Goal: Information Seeking & Learning: Learn about a topic

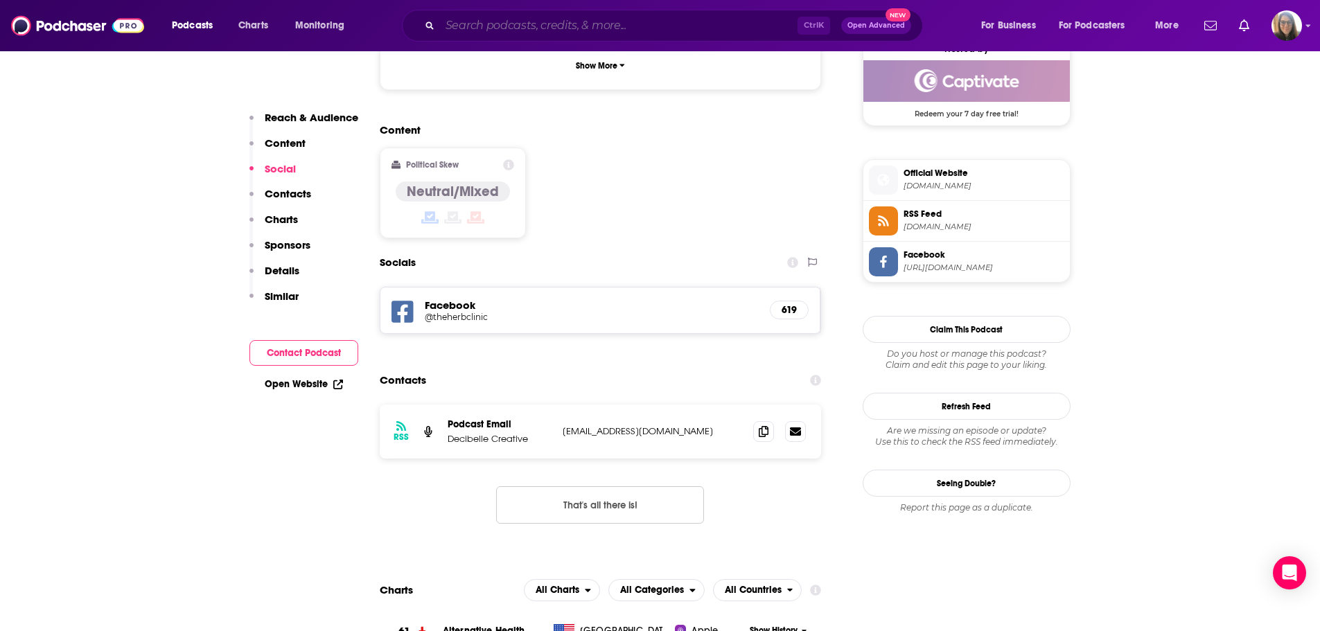
click at [565, 27] on input "Search podcasts, credits, & more..." at bounding box center [619, 26] width 358 height 22
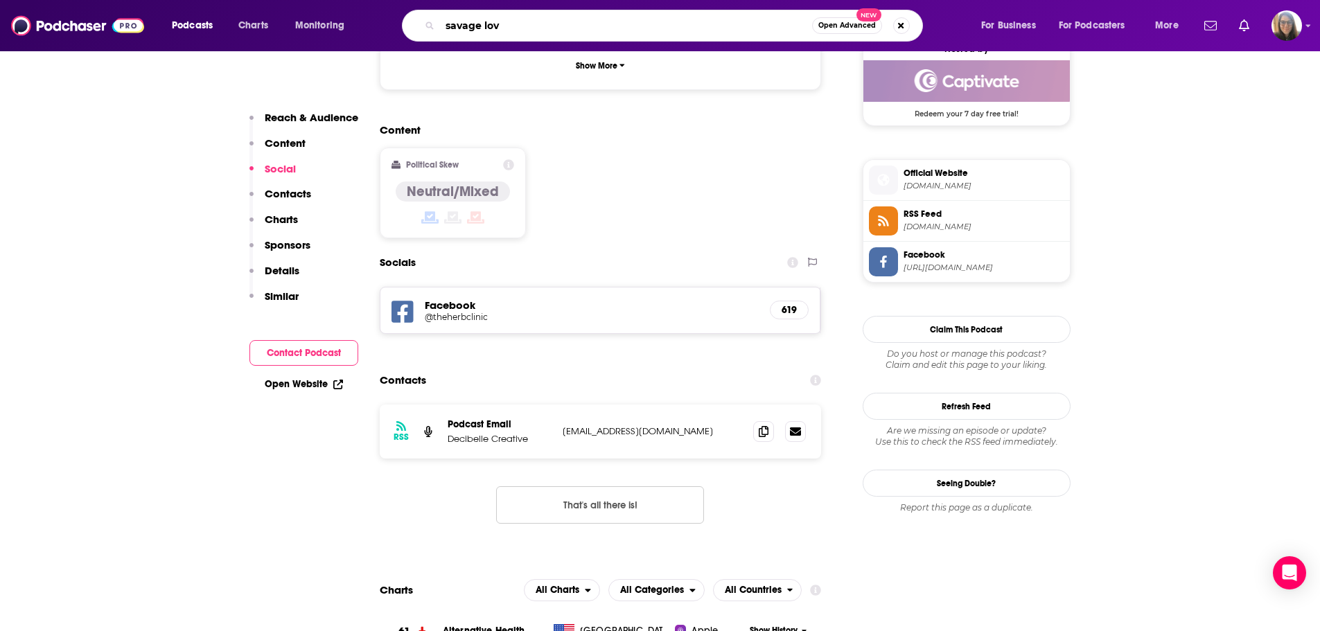
type input "savage love"
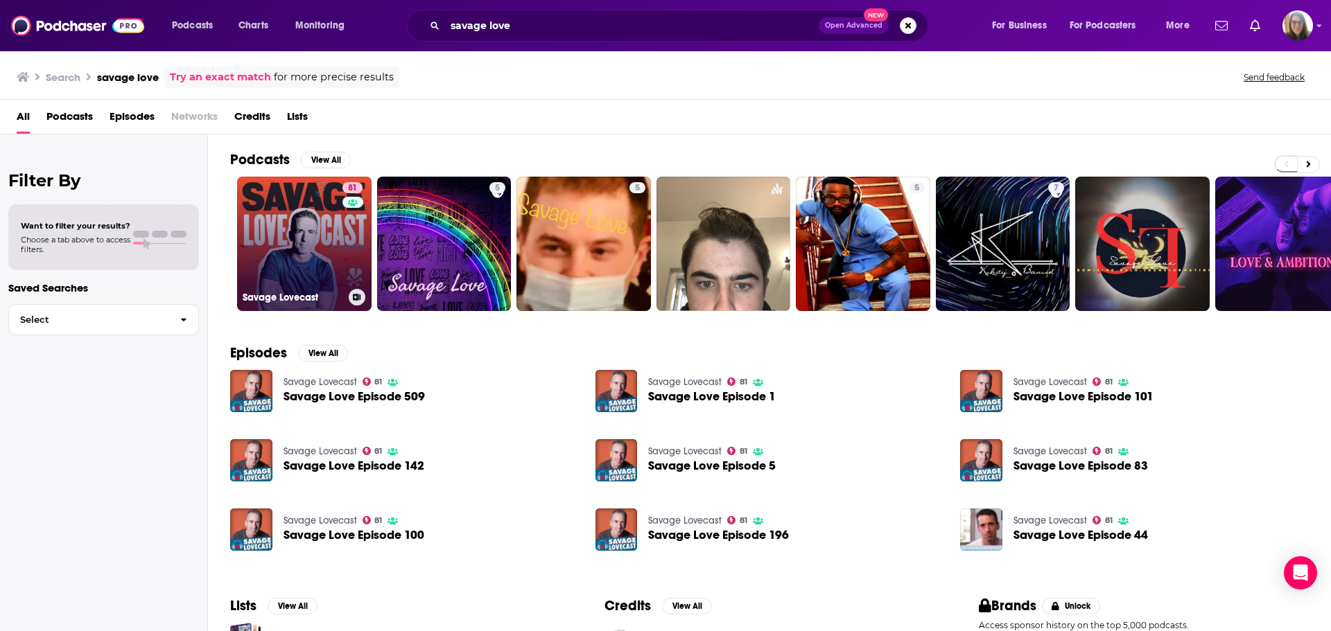
click at [322, 249] on link "81 Savage Lovecast" at bounding box center [304, 244] width 134 height 134
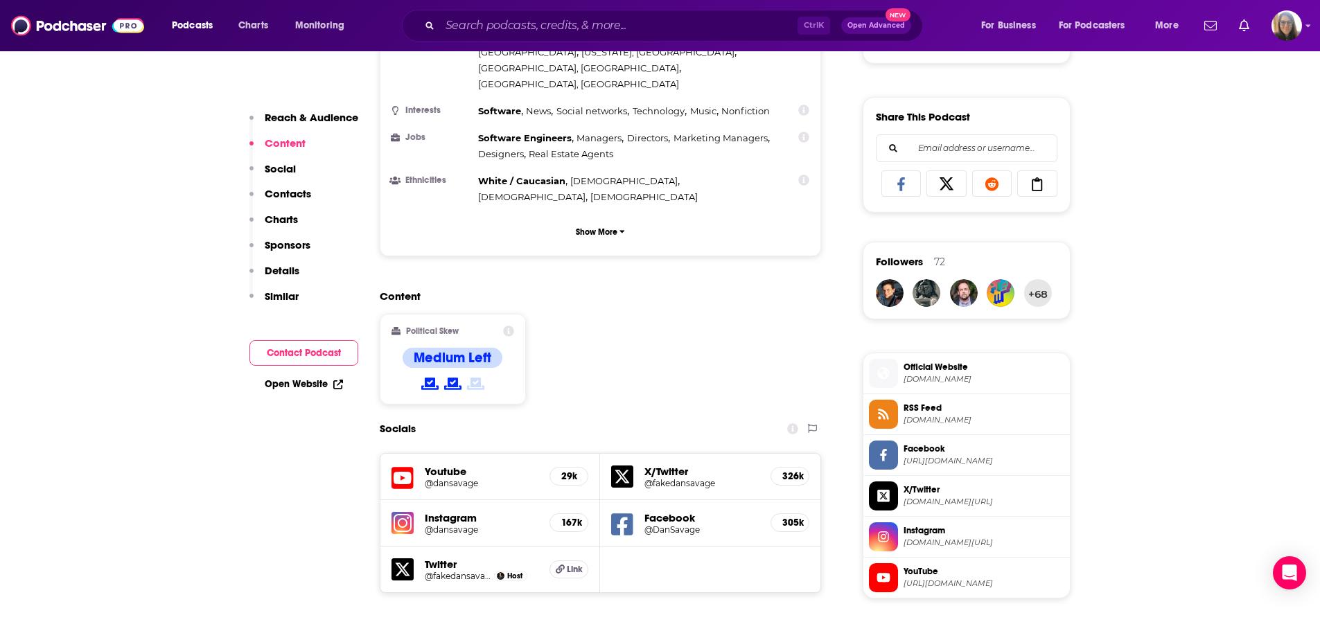
scroll to position [886, 0]
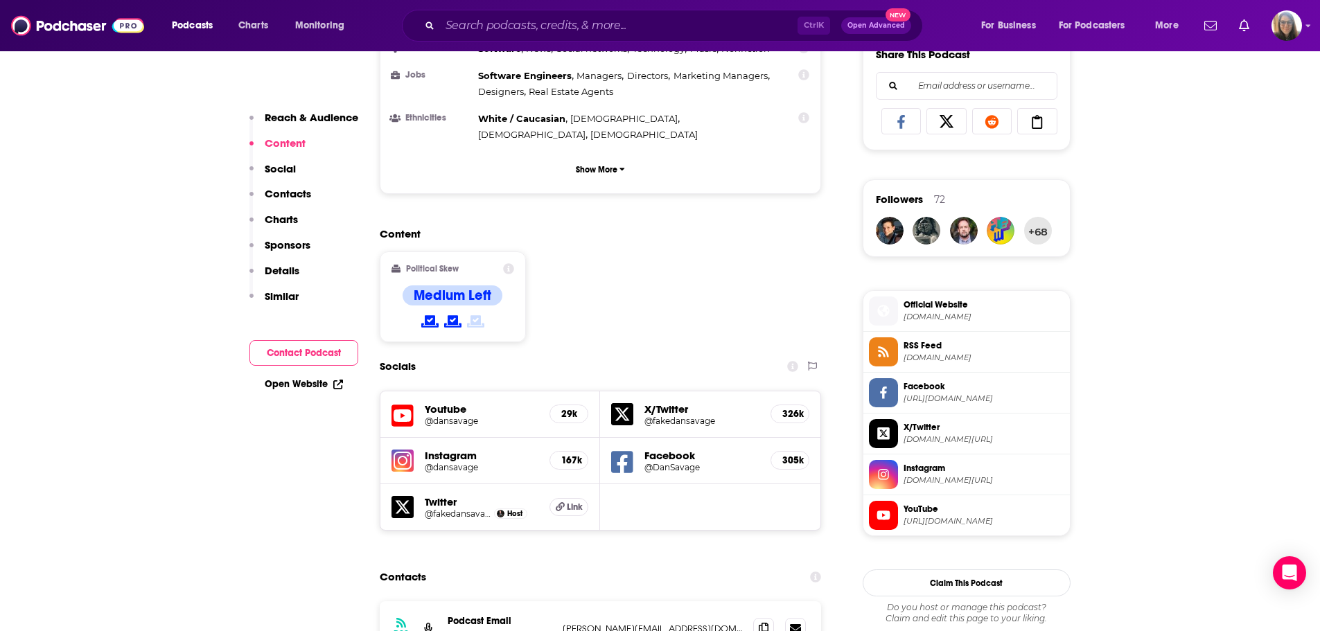
click at [452, 403] on h5 "Youtube" at bounding box center [482, 409] width 114 height 13
click at [568, 408] on h5 "29k" at bounding box center [568, 414] width 15 height 12
click at [404, 403] on icon at bounding box center [403, 416] width 22 height 26
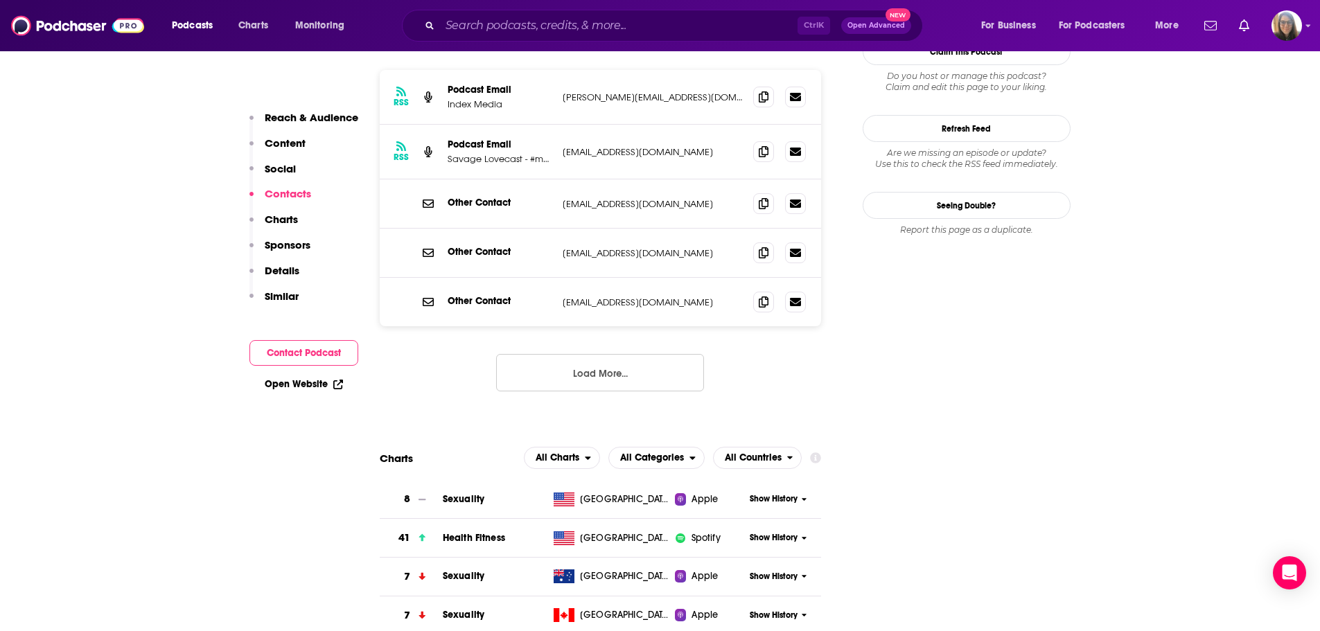
scroll to position [1426, 0]
